Goal: Task Accomplishment & Management: Complete application form

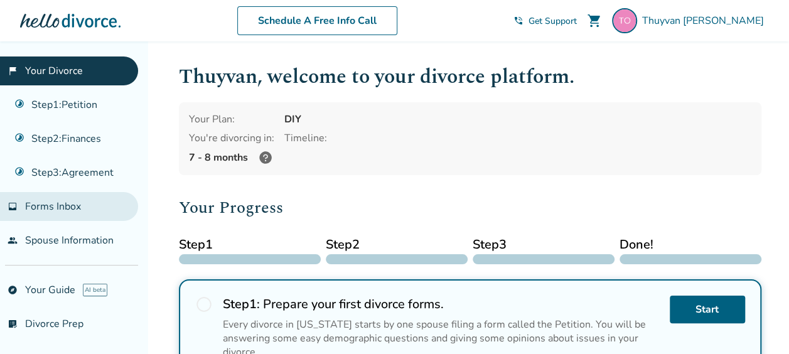
click at [91, 212] on link "inbox Forms Inbox" at bounding box center [69, 206] width 138 height 29
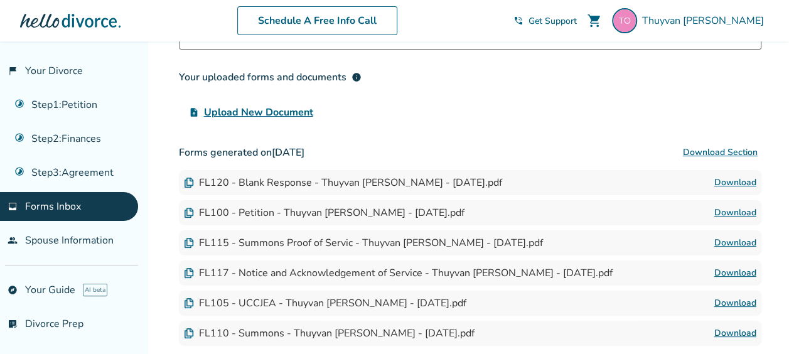
scroll to position [126, 0]
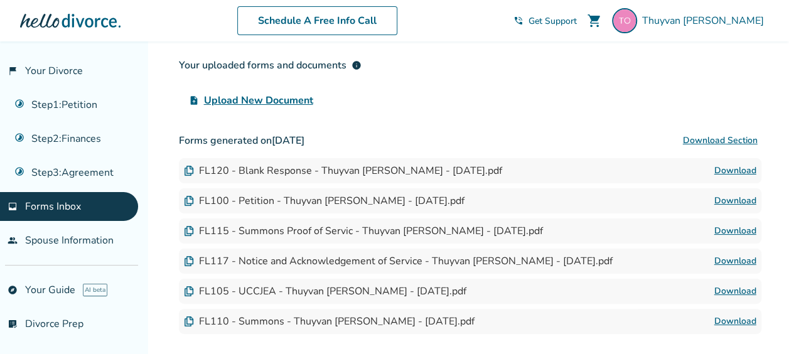
click at [728, 195] on link "Download" at bounding box center [736, 200] width 42 height 15
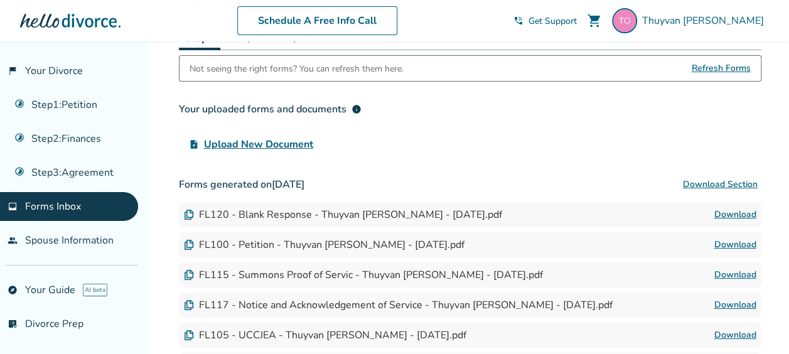
scroll to position [63, 0]
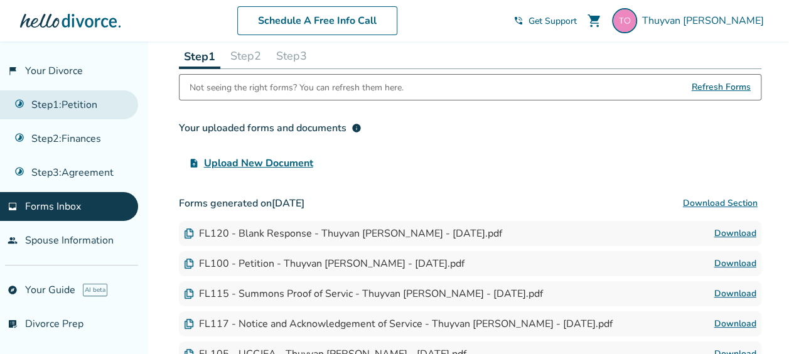
click at [97, 108] on link "Step 1 : Petition" at bounding box center [69, 104] width 138 height 29
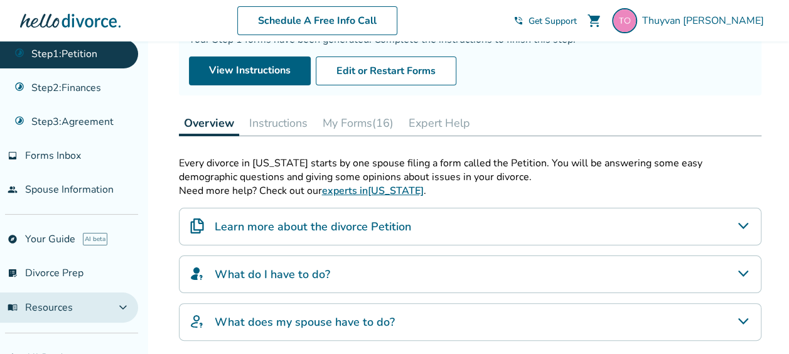
scroll to position [63, 0]
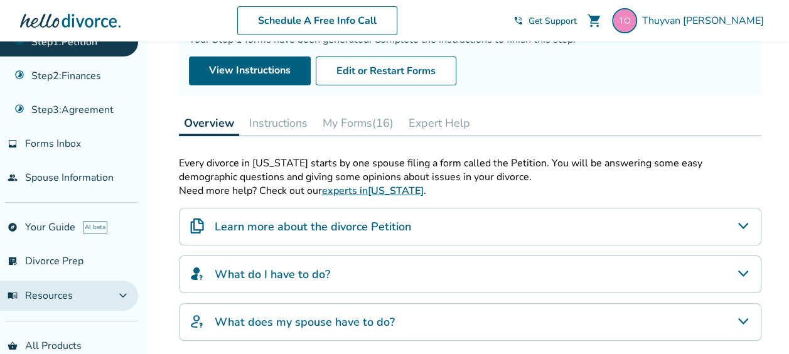
click at [64, 289] on span "menu_book Resources" at bounding box center [40, 296] width 65 height 14
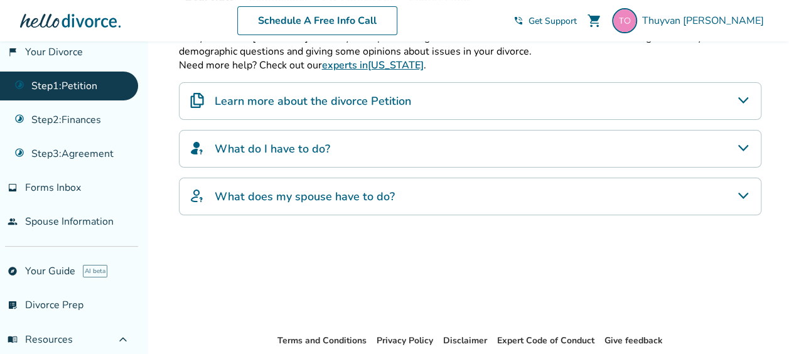
scroll to position [0, 0]
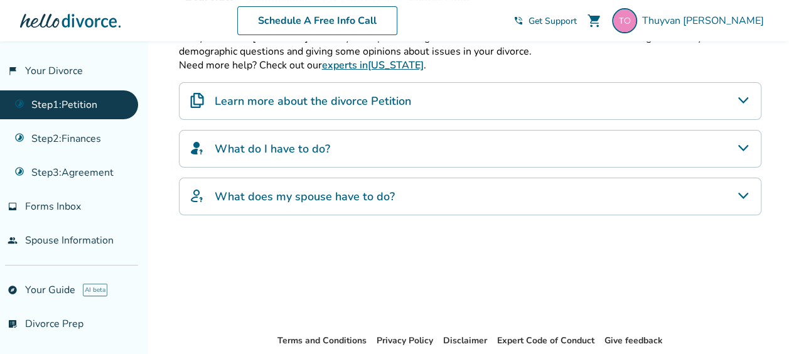
click at [89, 100] on link "Step 1 : Petition" at bounding box center [69, 104] width 138 height 29
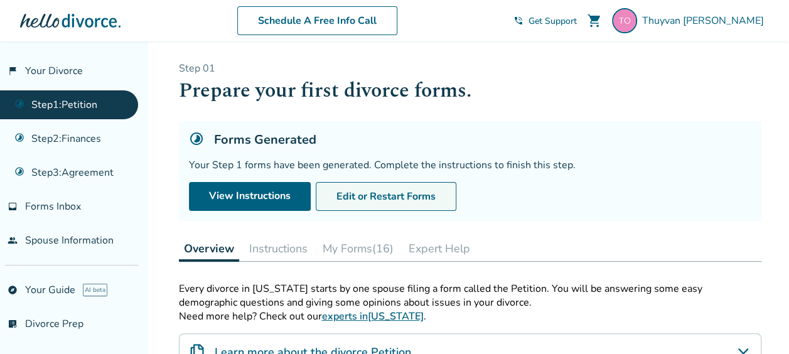
click at [388, 195] on button "Edit or Restart Forms" at bounding box center [386, 196] width 141 height 29
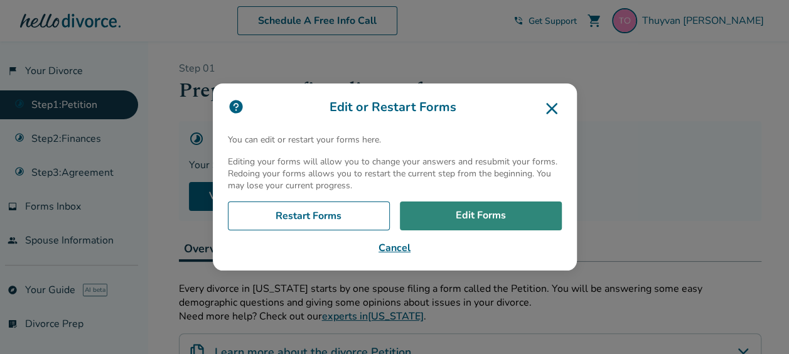
click at [461, 219] on link "Edit Forms" at bounding box center [481, 216] width 162 height 29
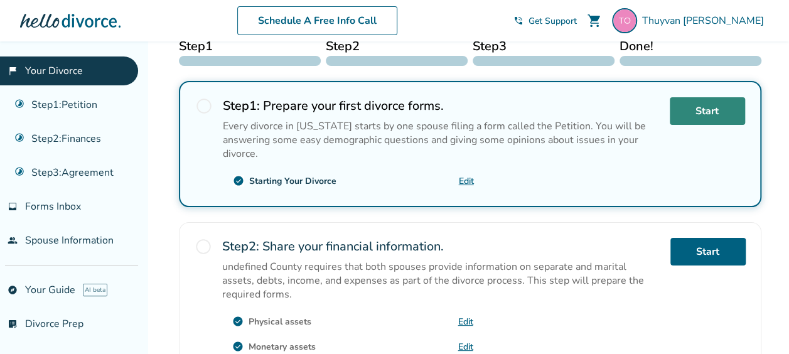
scroll to position [188, 0]
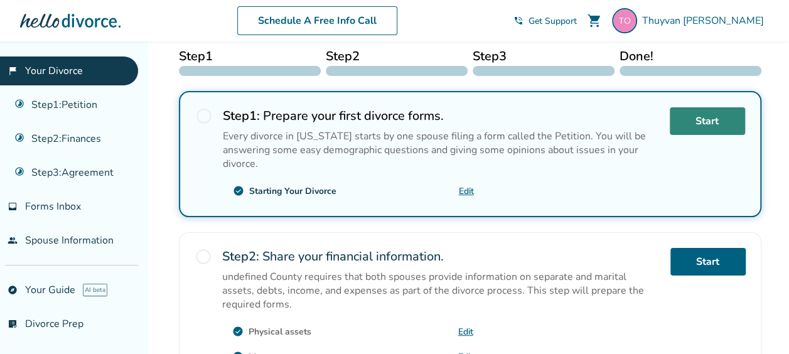
click at [706, 124] on link "Start" at bounding box center [707, 121] width 75 height 28
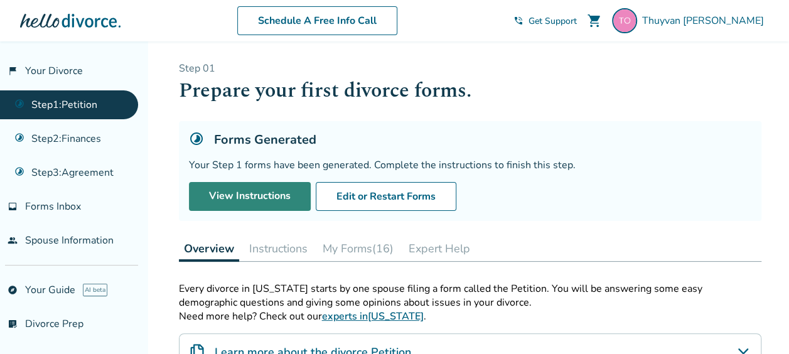
click at [266, 197] on link "View Instructions" at bounding box center [250, 196] width 122 height 29
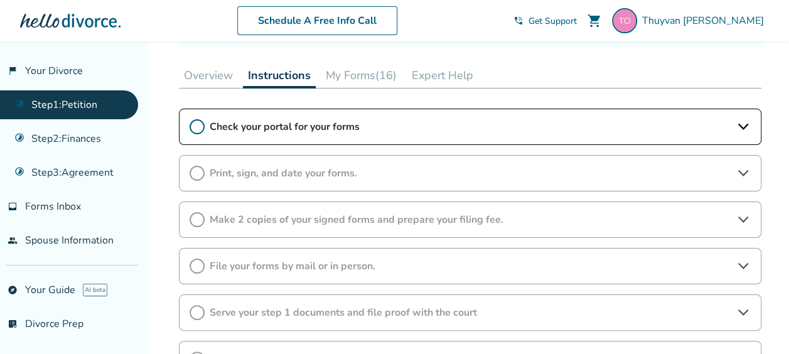
scroll to position [188, 0]
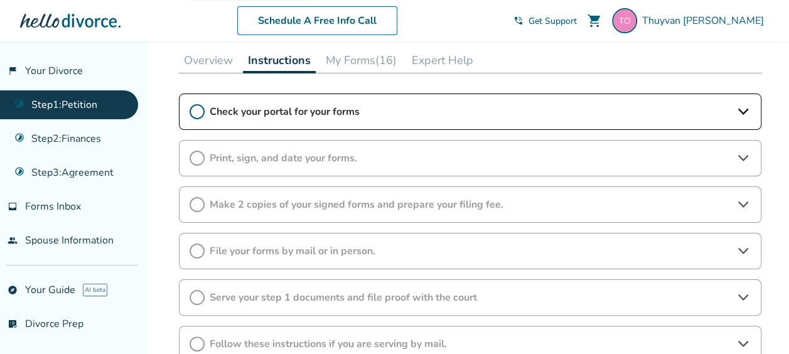
click at [370, 112] on span "Check your portal for your forms" at bounding box center [470, 112] width 521 height 14
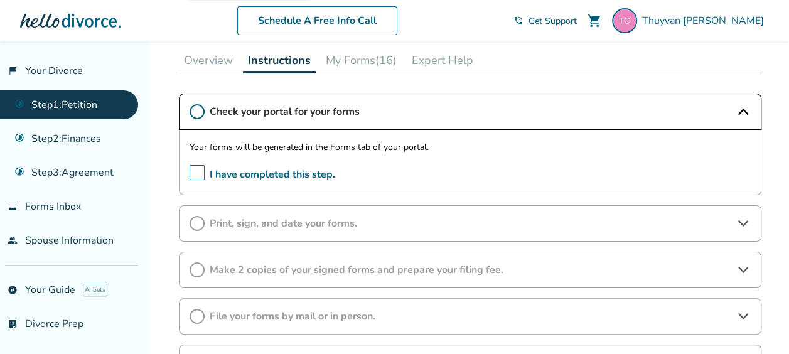
click at [381, 63] on button "My Forms (16)" at bounding box center [361, 60] width 81 height 25
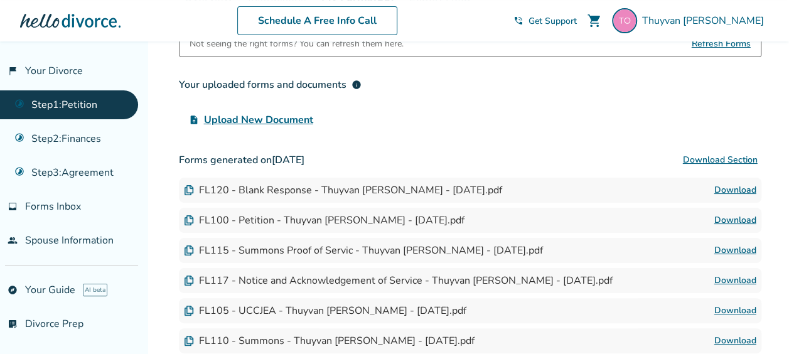
scroll to position [63, 0]
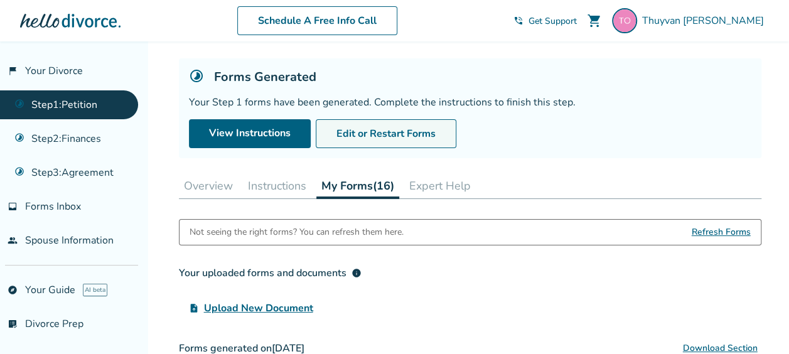
click at [357, 131] on button "Edit or Restart Forms" at bounding box center [386, 133] width 141 height 29
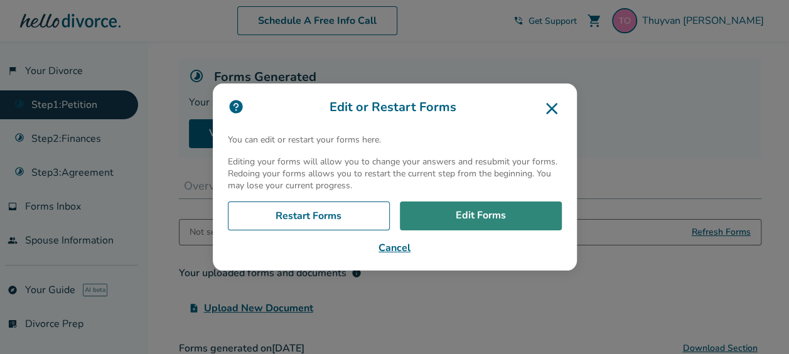
click at [512, 220] on link "Edit Forms" at bounding box center [481, 216] width 162 height 29
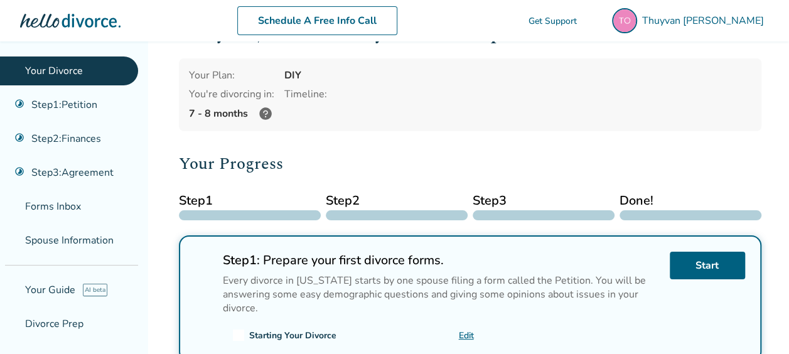
scroll to position [126, 0]
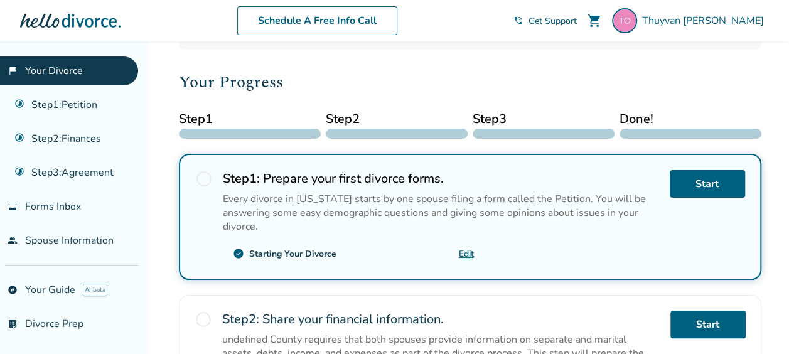
click at [465, 250] on link "Edit" at bounding box center [466, 254] width 15 height 12
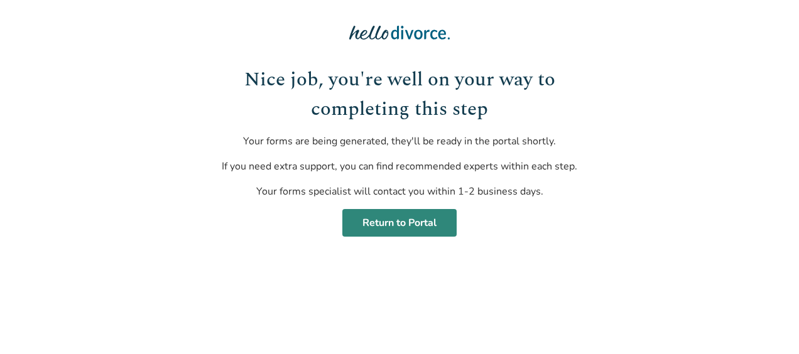
click at [434, 219] on link "Return to Portal" at bounding box center [399, 223] width 114 height 28
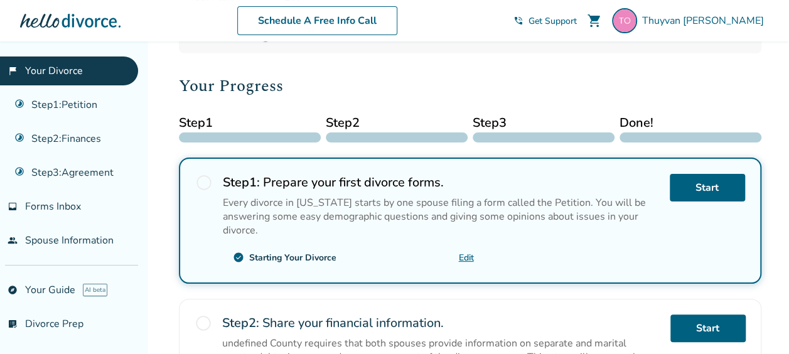
scroll to position [126, 0]
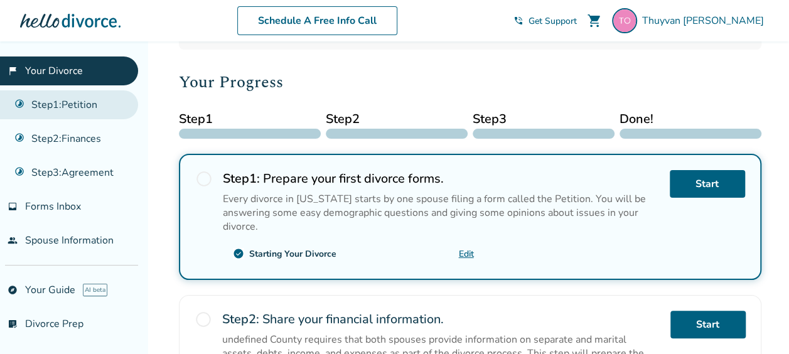
click at [67, 103] on link "Step 1 : Petition" at bounding box center [69, 104] width 138 height 29
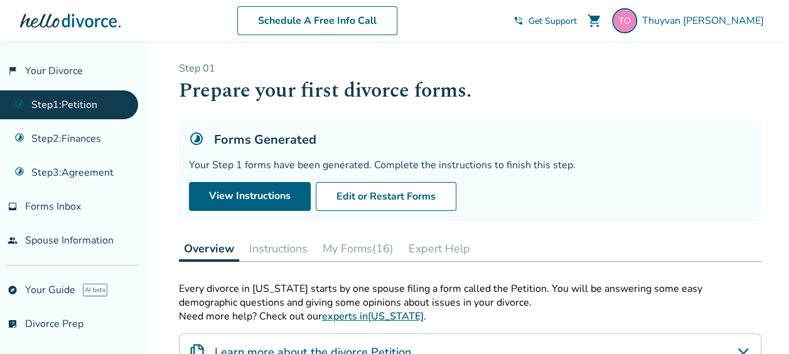
click at [373, 243] on button "My Forms (16)" at bounding box center [358, 248] width 81 height 25
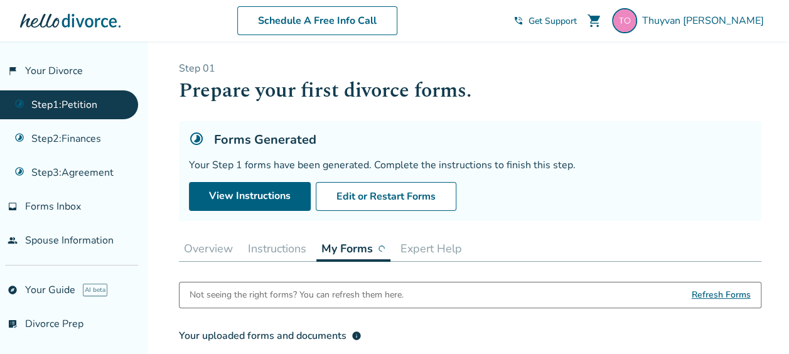
click at [354, 248] on button "My Forms" at bounding box center [353, 249] width 74 height 26
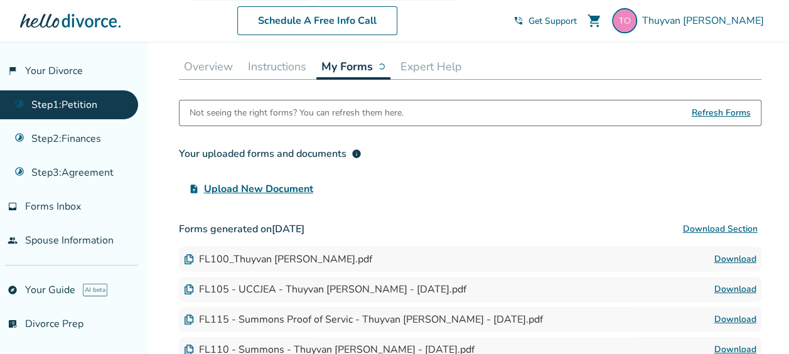
scroll to position [251, 0]
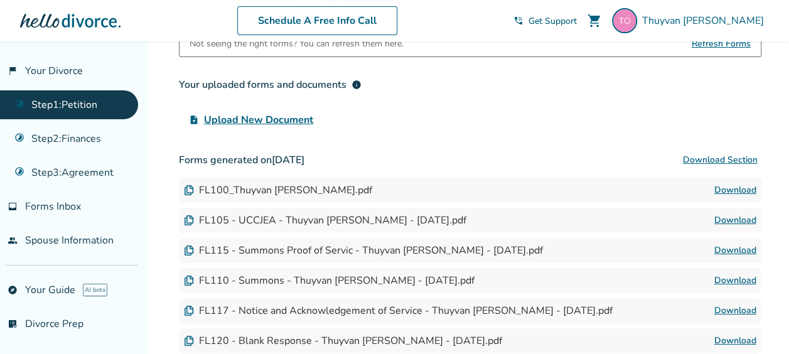
click at [726, 187] on link "Download" at bounding box center [736, 190] width 42 height 15
